Goal: Task Accomplishment & Management: Manage account settings

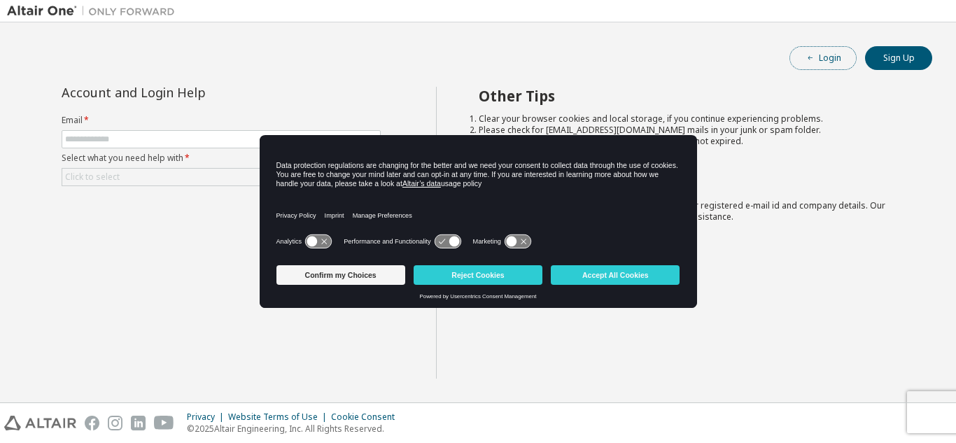
click at [811, 64] on button "Login" at bounding box center [822, 58] width 67 height 24
click at [213, 141] on input "text" at bounding box center [221, 139] width 312 height 11
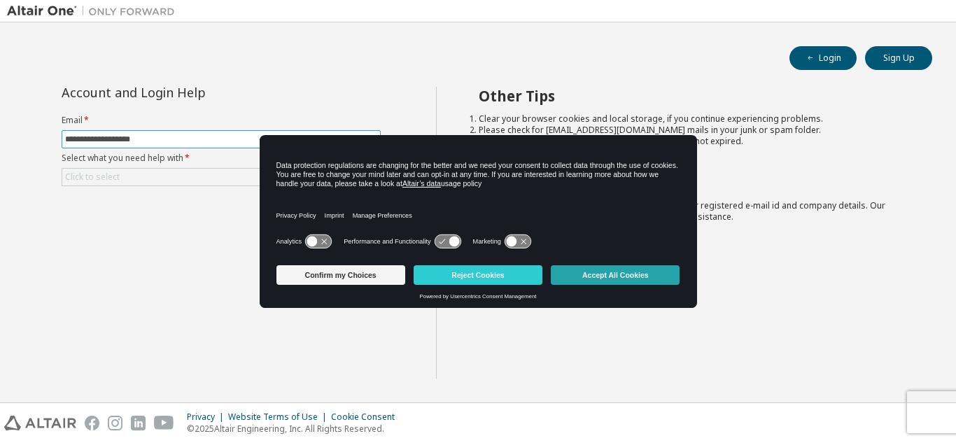
type input "**********"
drag, startPoint x: 598, startPoint y: 277, endPoint x: 408, endPoint y: 224, distance: 197.6
click at [593, 277] on button "Accept All Cookies" at bounding box center [615, 275] width 129 height 20
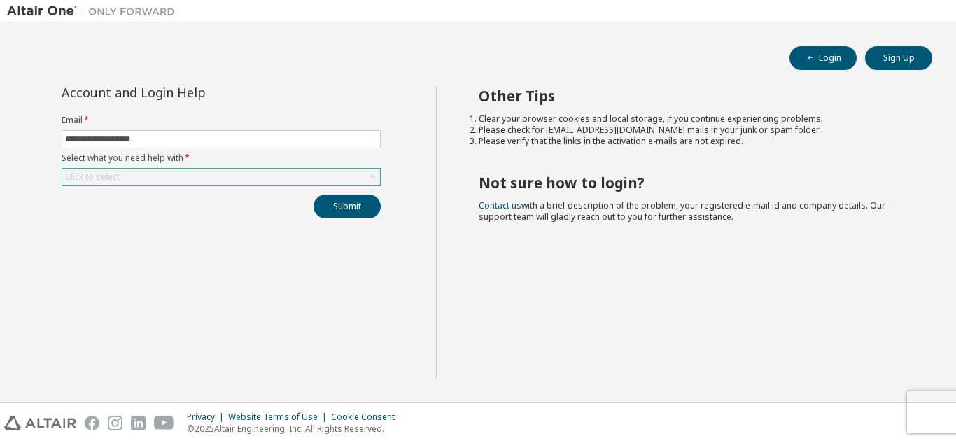
click at [248, 169] on div "Click to select" at bounding box center [221, 177] width 318 height 17
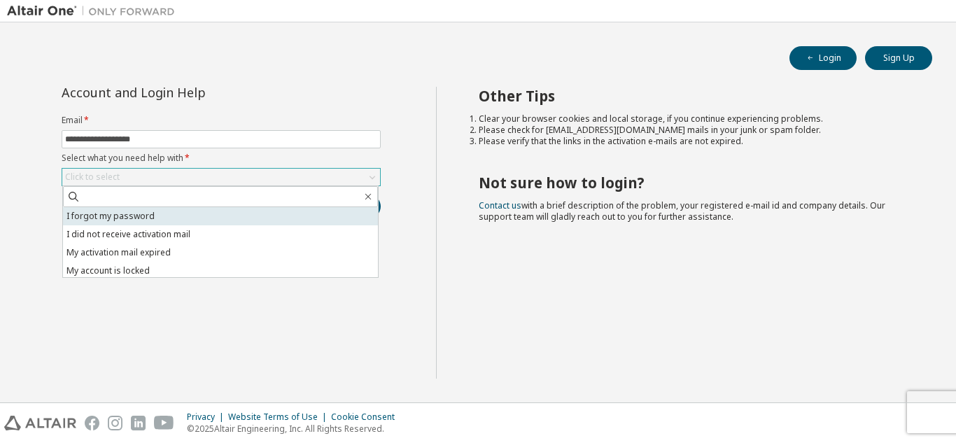
click at [236, 215] on li "I forgot my password" at bounding box center [220, 216] width 315 height 18
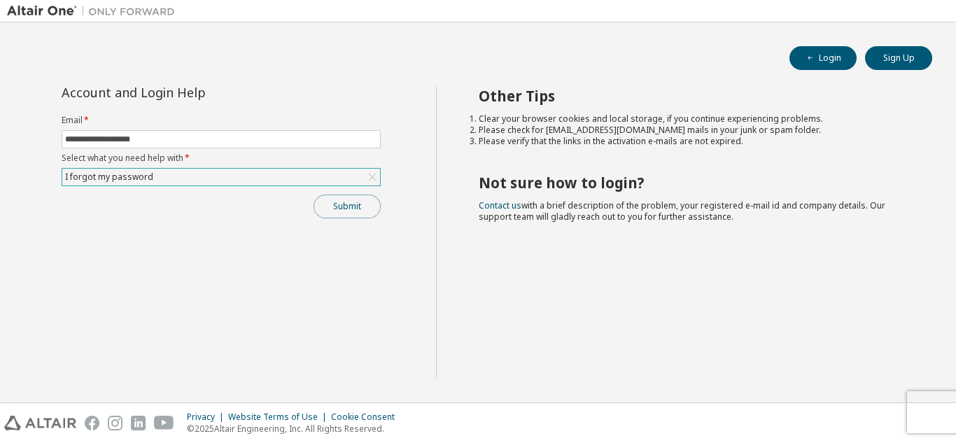
click at [347, 209] on button "Submit" at bounding box center [346, 207] width 67 height 24
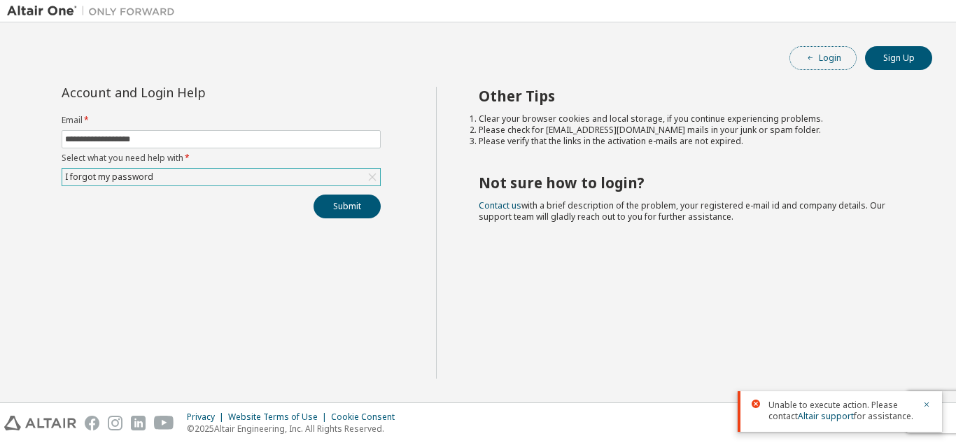
click at [833, 57] on button "Login" at bounding box center [822, 58] width 67 height 24
